Goal: Task Accomplishment & Management: Complete application form

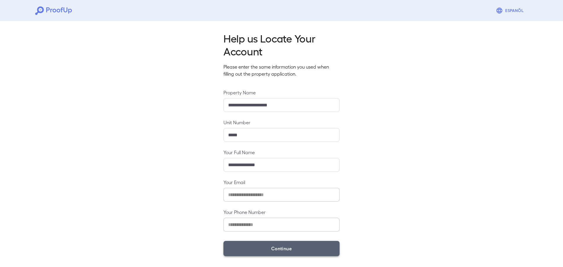
click at [286, 242] on button "Continue" at bounding box center [281, 248] width 116 height 15
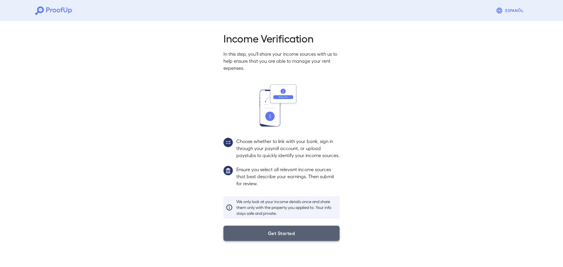
click at [262, 239] on button "Get Started" at bounding box center [281, 233] width 116 height 15
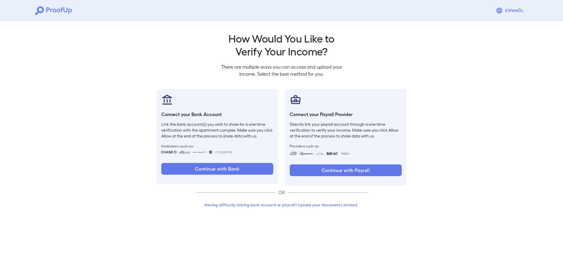
click at [295, 203] on button "Having difficulty linking bank account or payroll? Upload your documents instea…" at bounding box center [281, 205] width 171 height 11
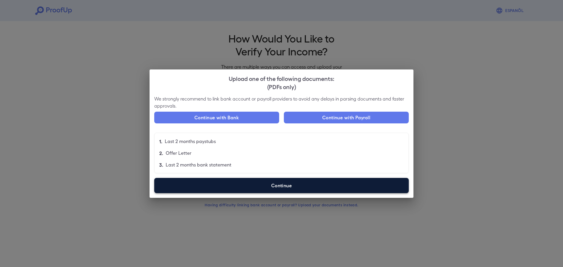
click at [283, 183] on label "Continue" at bounding box center [281, 185] width 254 height 15
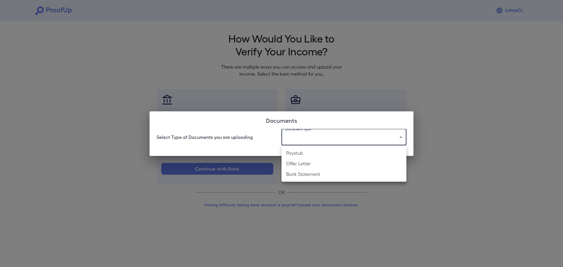
click at [358, 140] on body "Espanõl Go back How Would You Like to Verify Your Income? There are multiple wa…" at bounding box center [281, 112] width 563 height 224
click at [324, 154] on li "Paystub" at bounding box center [343, 153] width 125 height 11
type input "*******"
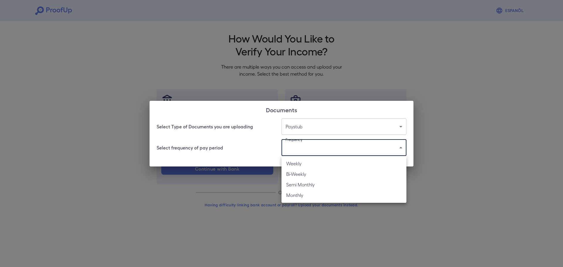
click at [312, 155] on body "Espanõl Go back How Would You Like to Verify Your Income? There are multiple wa…" at bounding box center [281, 112] width 563 height 224
click at [316, 163] on li "Weekly" at bounding box center [343, 163] width 125 height 11
type input "******"
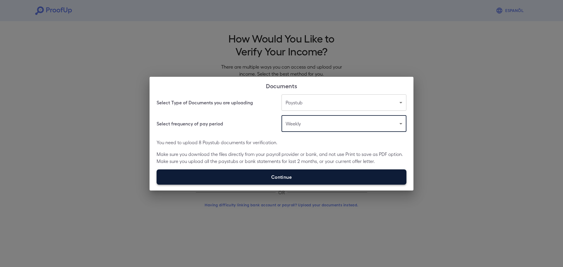
click at [297, 175] on label "Continue" at bounding box center [282, 176] width 250 height 15
click at [157, 184] on input "Continue" at bounding box center [157, 184] width 0 height 0
type input "**********"
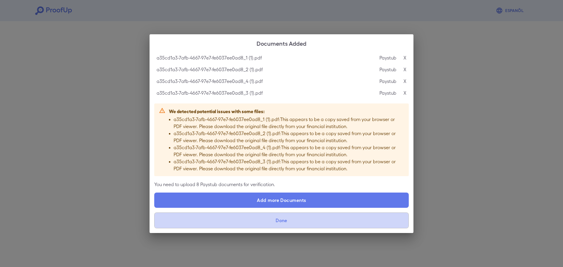
click at [285, 223] on button "Done" at bounding box center [281, 220] width 254 height 16
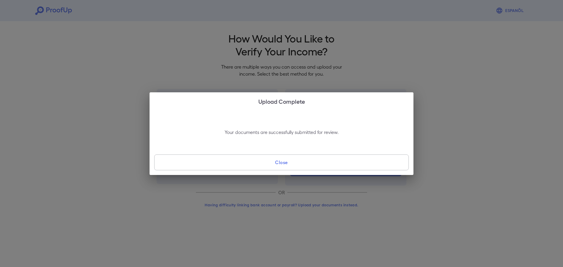
click at [285, 170] on div "Your documents are successfully submitted for review. Close" at bounding box center [281, 142] width 264 height 65
click at [298, 161] on button "Close" at bounding box center [281, 162] width 254 height 16
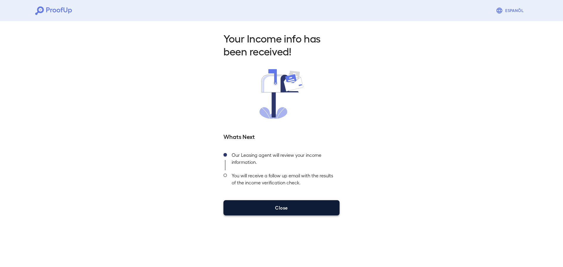
click at [279, 210] on button "Close" at bounding box center [281, 207] width 116 height 15
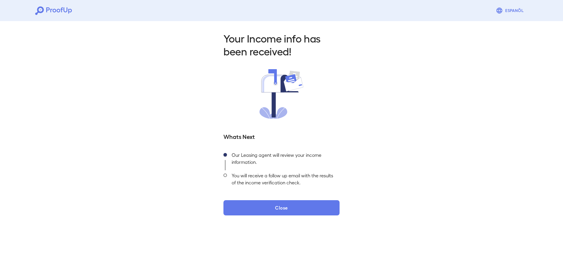
click at [271, 197] on div "Your Income info has been received! Whats Next Our Leasing agent will review yo…" at bounding box center [281, 124] width 130 height 184
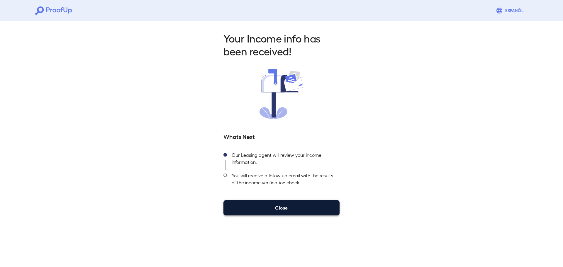
click at [291, 207] on button "Close" at bounding box center [281, 207] width 116 height 15
